Goal: Transaction & Acquisition: Download file/media

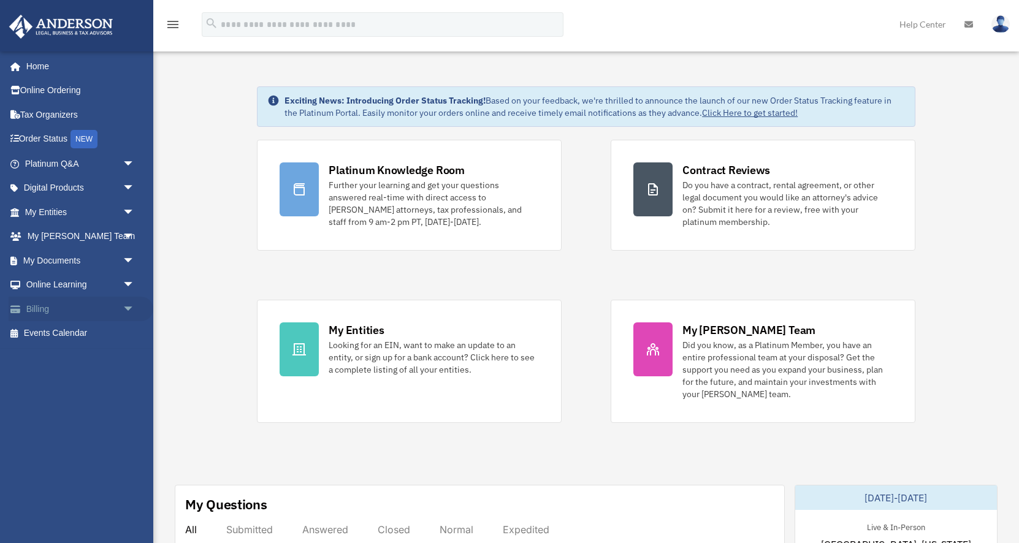
click at [129, 309] on span "arrow_drop_down" at bounding box center [135, 309] width 25 height 25
click at [131, 281] on span "arrow_drop_down" at bounding box center [135, 285] width 25 height 25
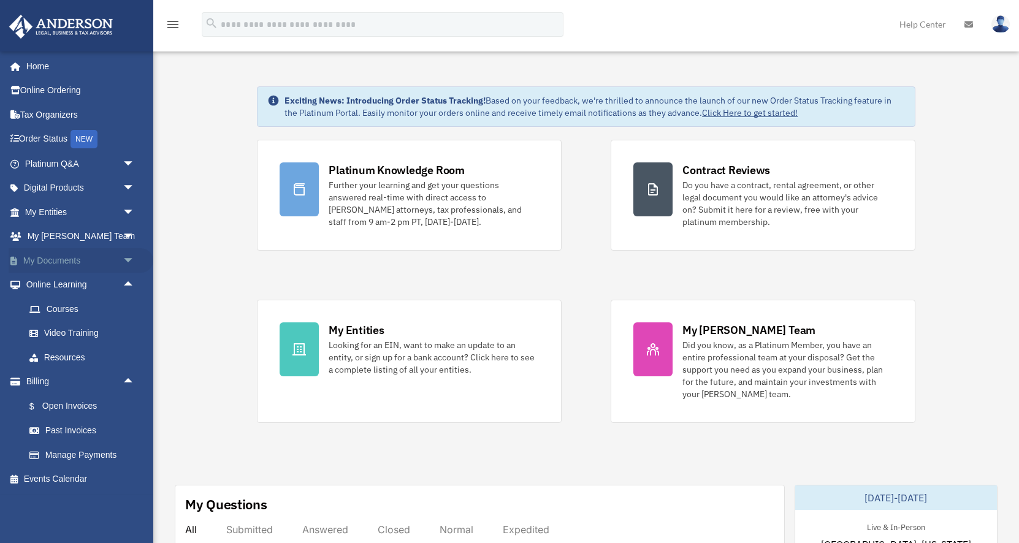
click at [131, 263] on span "arrow_drop_down" at bounding box center [135, 260] width 25 height 25
click at [56, 290] on link "Box" at bounding box center [85, 285] width 136 height 25
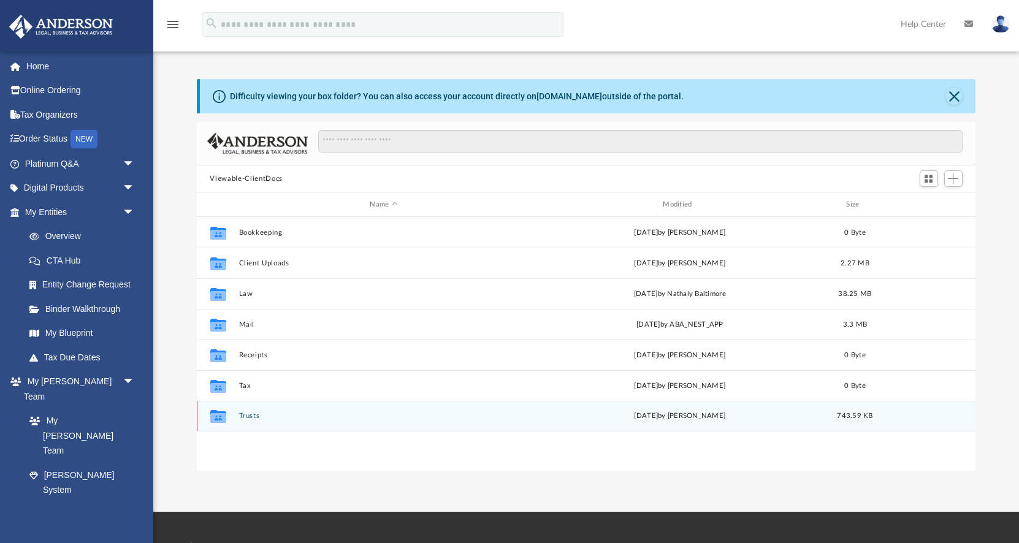
scroll to position [278, 778]
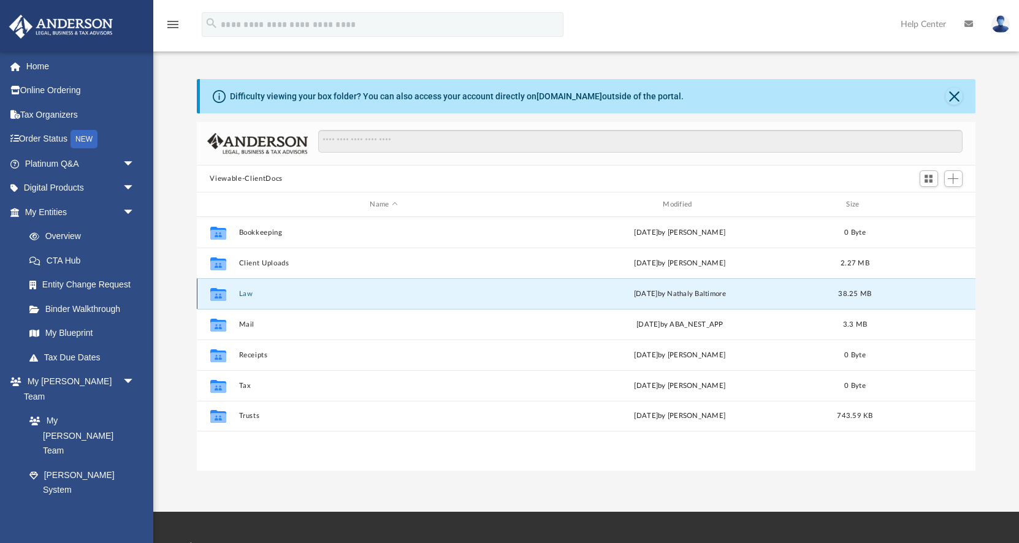
click at [242, 295] on button "Law" at bounding box center [383, 294] width 291 height 8
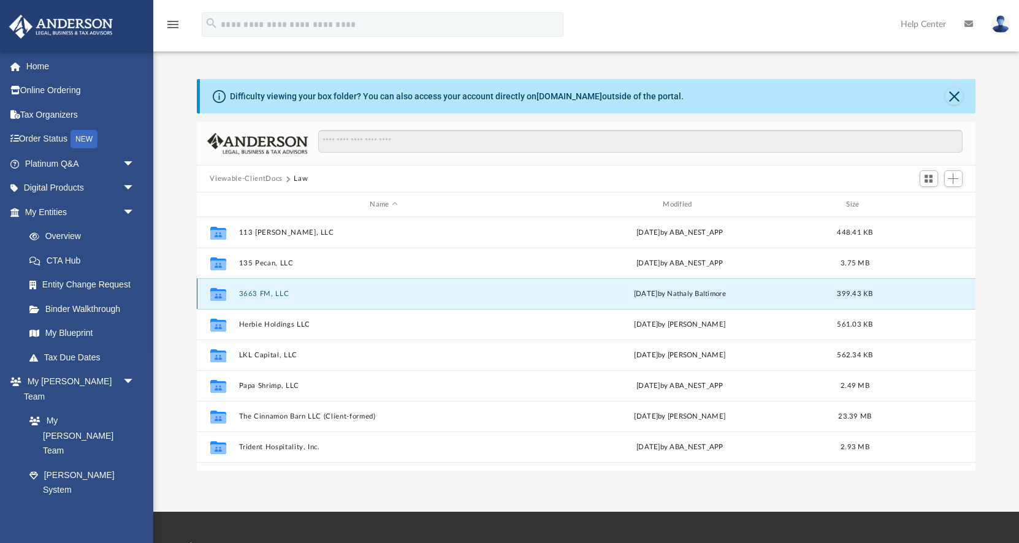
click at [273, 290] on button "3663 FM, LLC" at bounding box center [383, 294] width 291 height 8
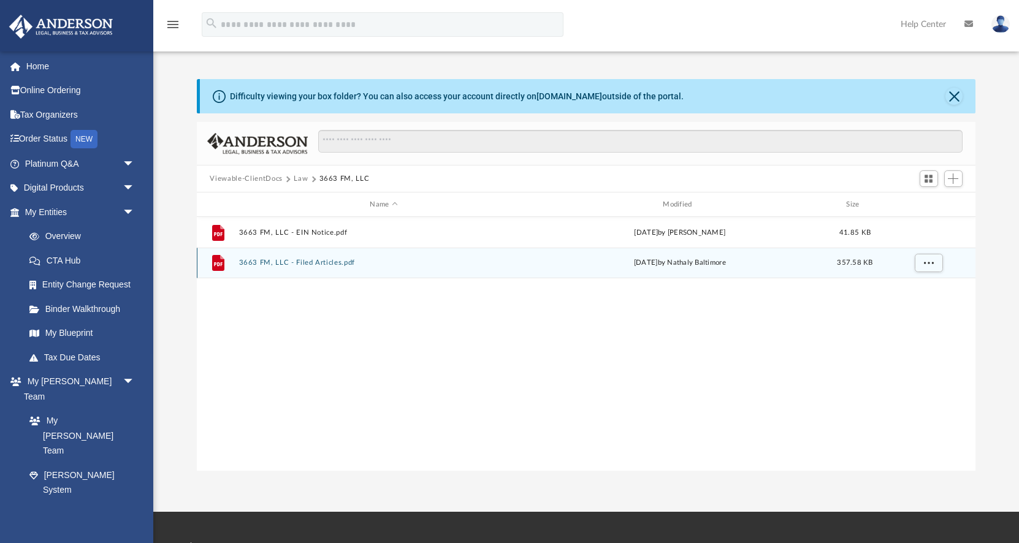
click at [332, 264] on button "3663 FM, LLC - Filed Articles.pdf" at bounding box center [383, 263] width 291 height 8
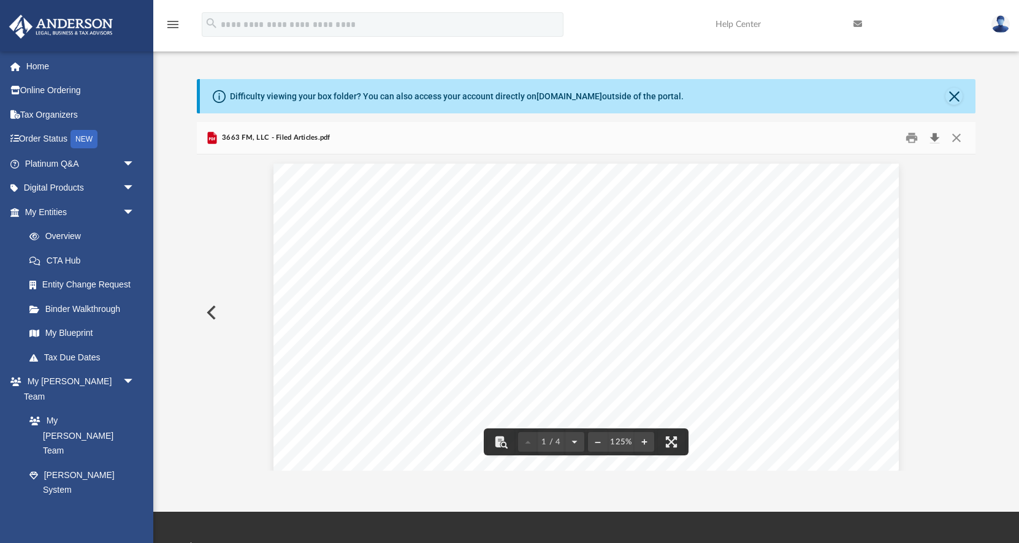
click at [934, 135] on button "Download" at bounding box center [935, 138] width 22 height 19
